Goal: Transaction & Acquisition: Purchase product/service

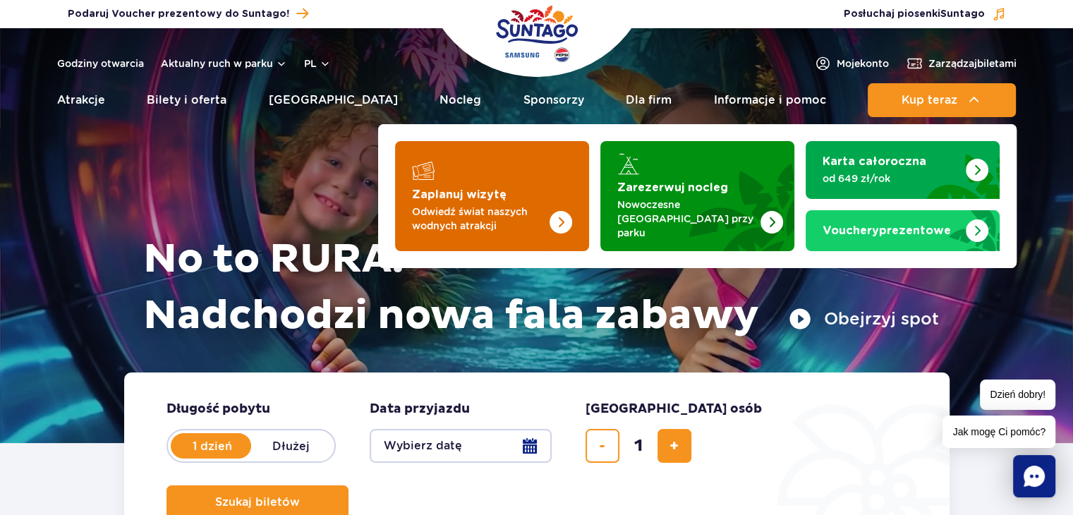
click at [556, 224] on img "Zaplanuj wizytę" at bounding box center [533, 196] width 112 height 110
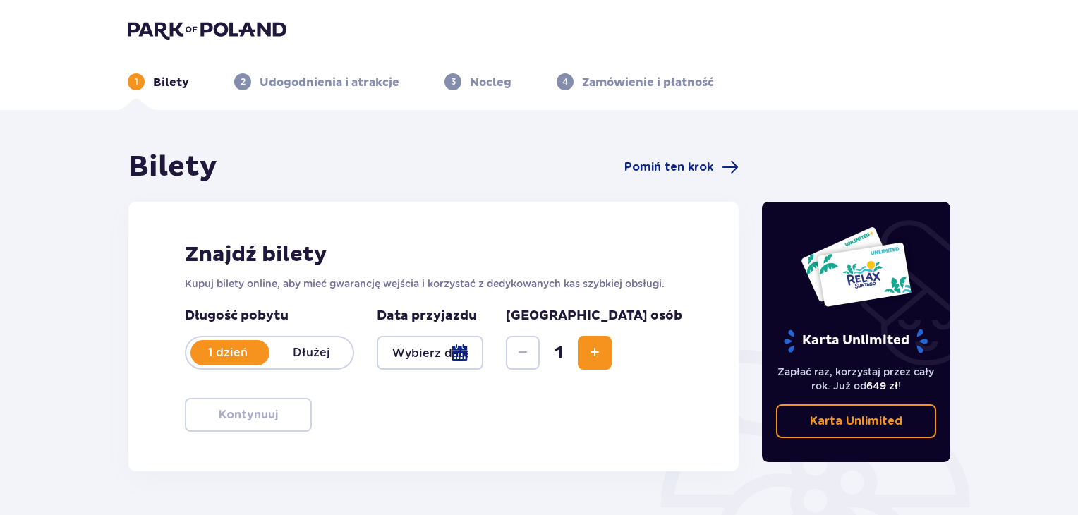
click at [457, 352] on div at bounding box center [430, 353] width 107 height 34
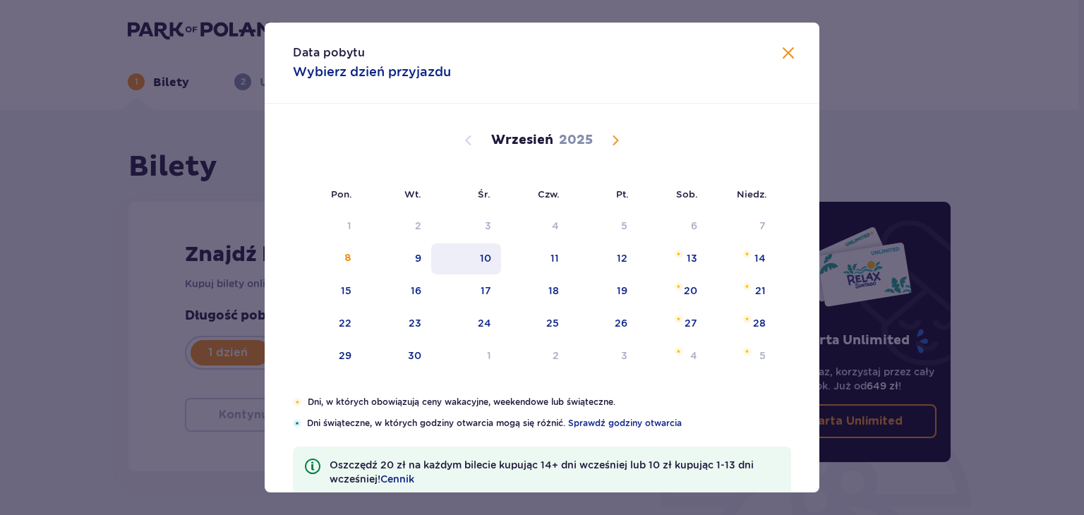
click at [476, 258] on div "10" at bounding box center [466, 258] width 70 height 31
type input "10.09.25"
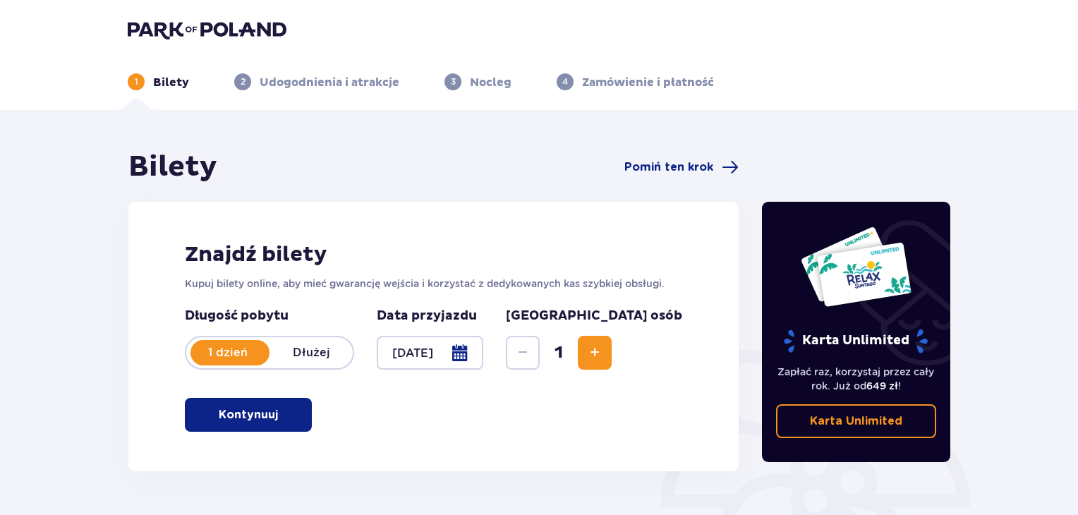
click at [612, 342] on button "Increase" at bounding box center [595, 353] width 34 height 34
click at [220, 416] on p "Kontynuuj" at bounding box center [248, 415] width 59 height 16
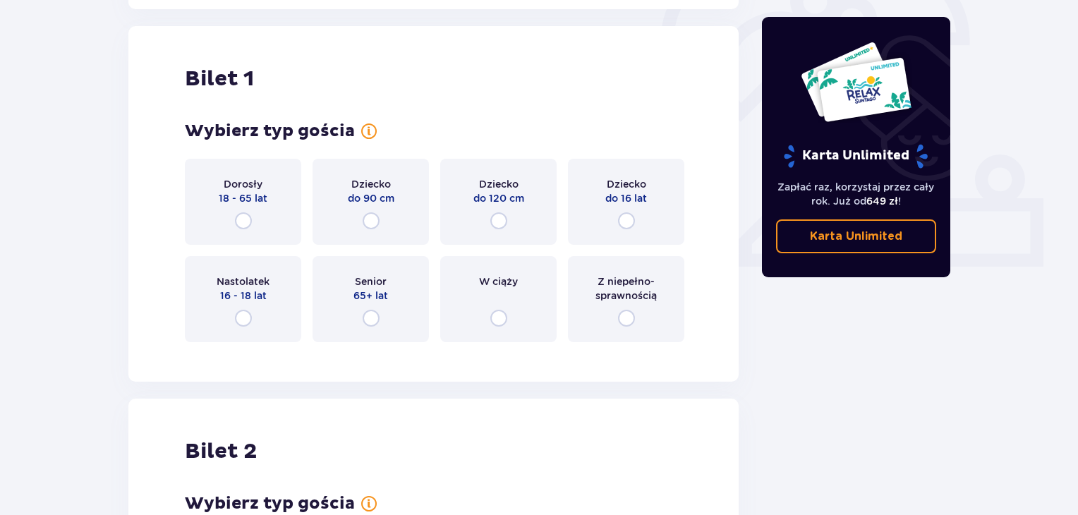
scroll to position [471, 0]
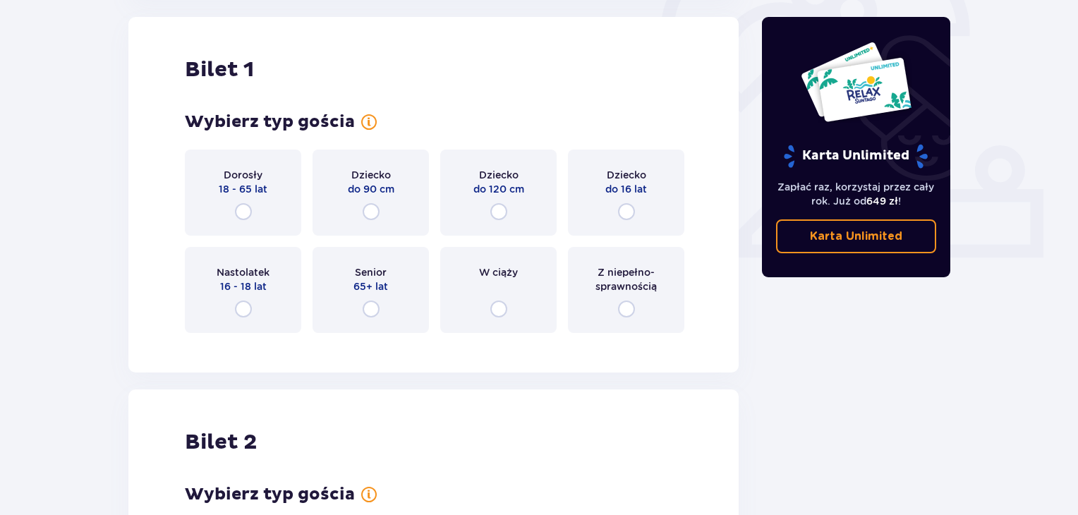
click at [263, 201] on div "Dorosły 18 - 65 lat" at bounding box center [243, 193] width 116 height 86
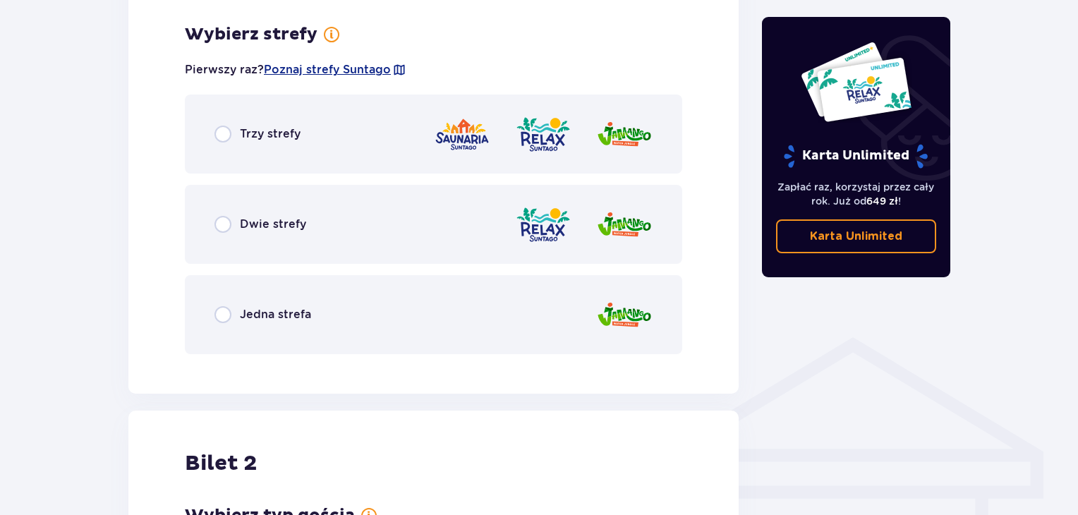
scroll to position [816, 0]
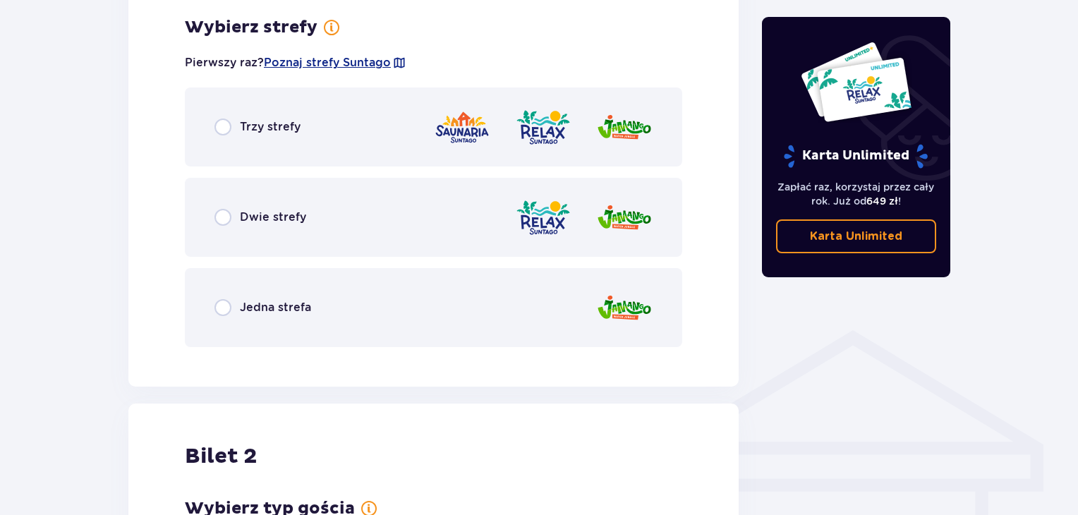
click at [313, 218] on div "Dwie strefy" at bounding box center [434, 217] width 498 height 79
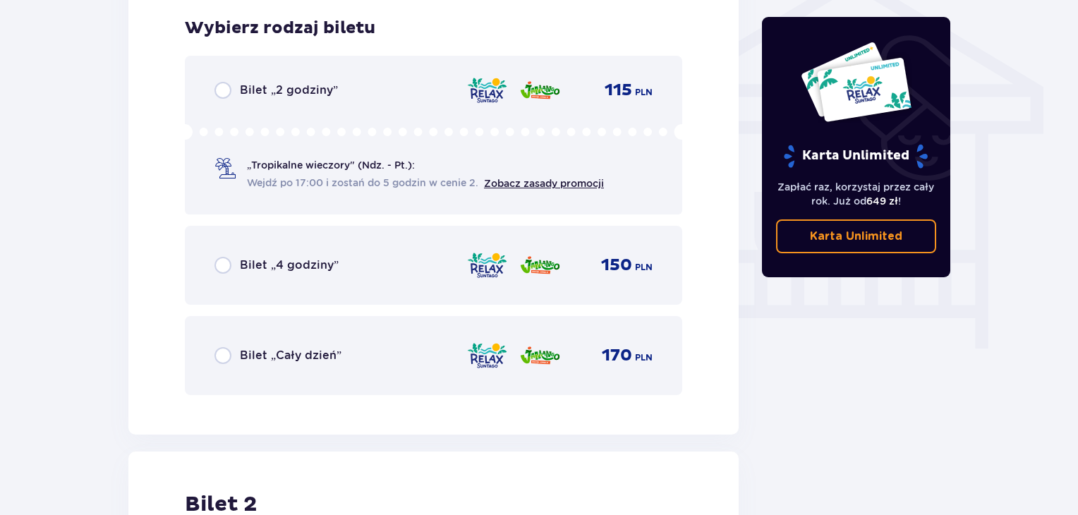
scroll to position [1174, 0]
click at [353, 347] on div "Bilet „Cały dzień” 170 PLN" at bounding box center [434, 355] width 438 height 30
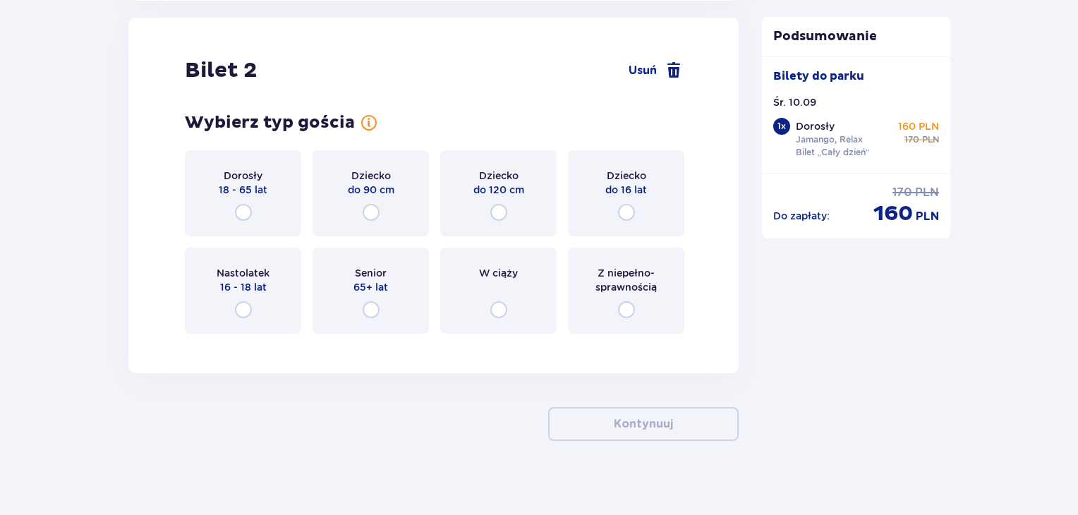
click at [265, 195] on p "18 - 65 lat" at bounding box center [243, 190] width 49 height 14
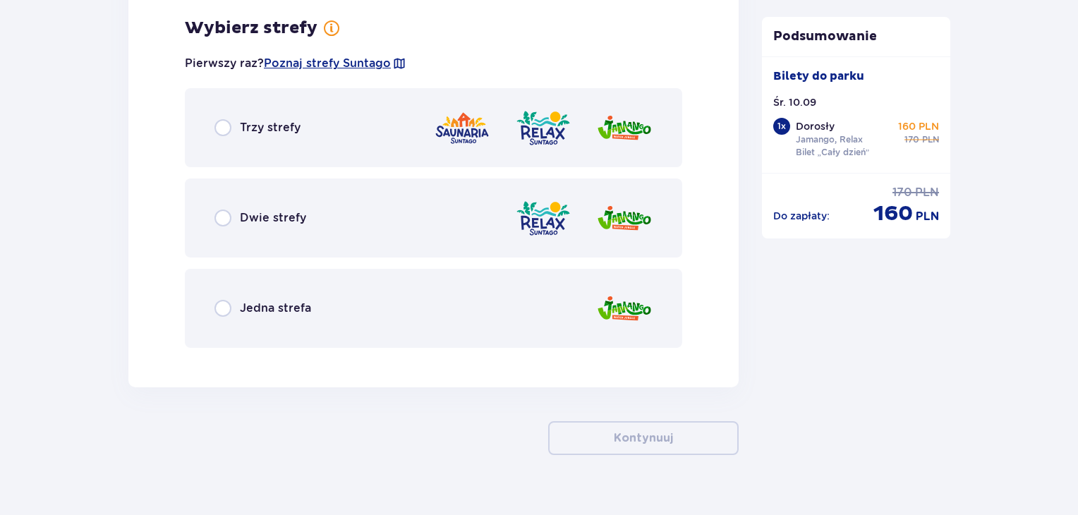
click at [298, 229] on div "Dwie strefy" at bounding box center [434, 218] width 498 height 79
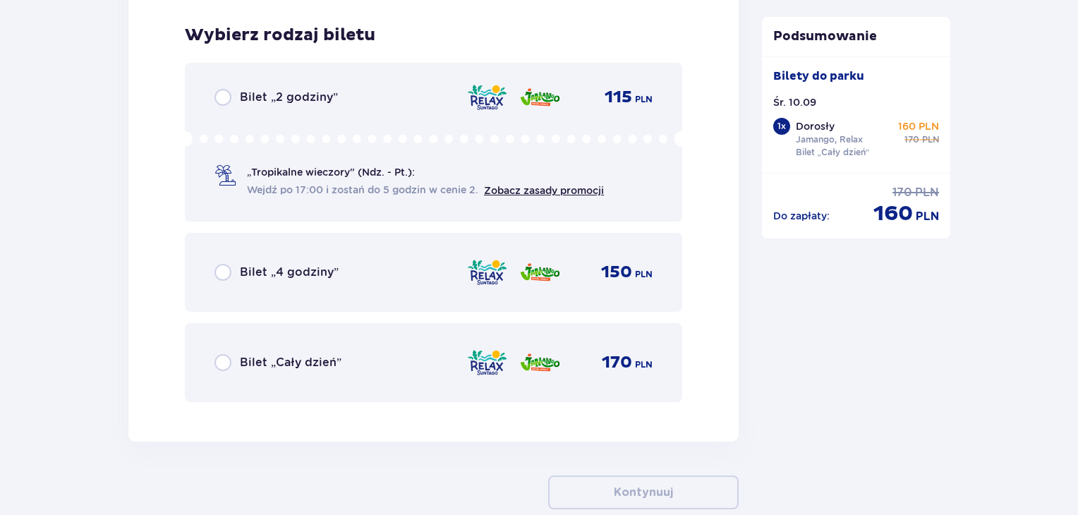
scroll to position [2310, 0]
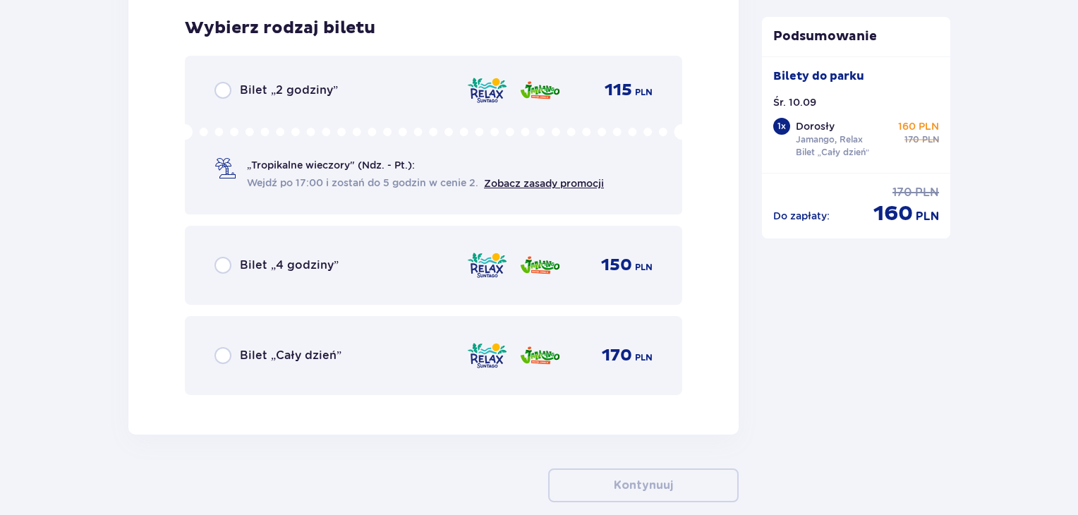
click at [315, 334] on div "Bilet „Cały dzień” 170 PLN" at bounding box center [434, 355] width 498 height 79
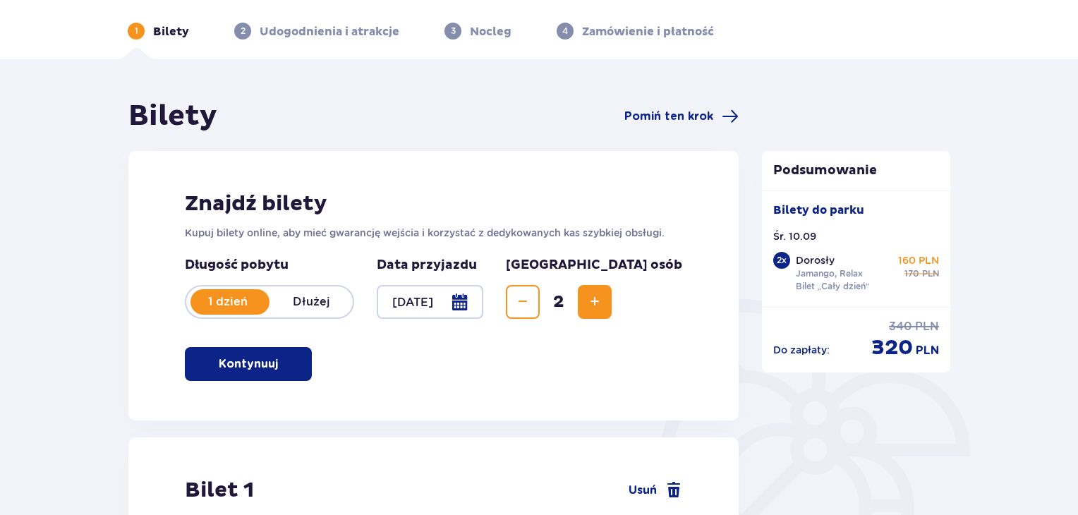
scroll to position [0, 0]
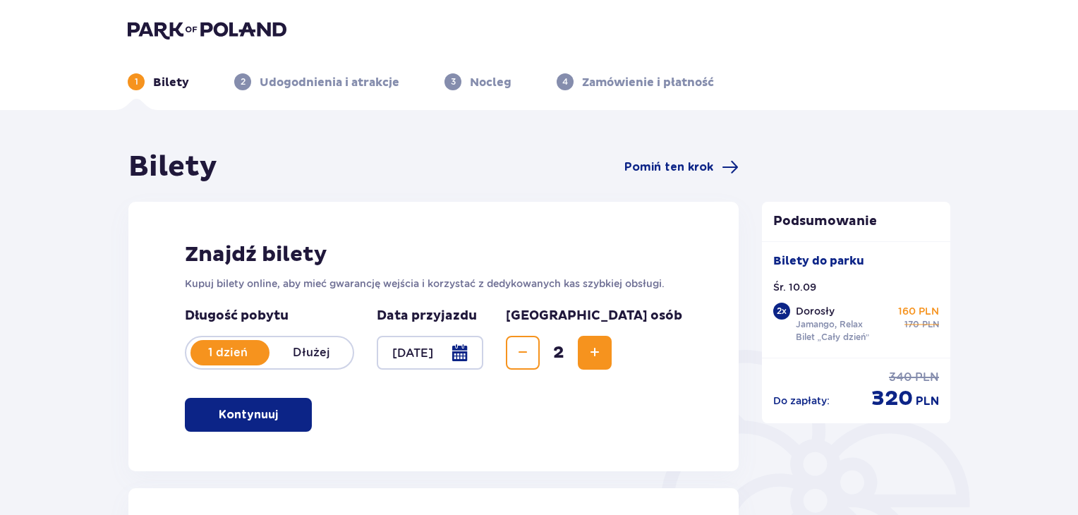
drag, startPoint x: 306, startPoint y: 74, endPoint x: 344, endPoint y: 77, distance: 37.5
click at [306, 75] on p "Udogodnienia i atrakcje" at bounding box center [330, 83] width 140 height 16
